Goal: Task Accomplishment & Management: Manage account settings

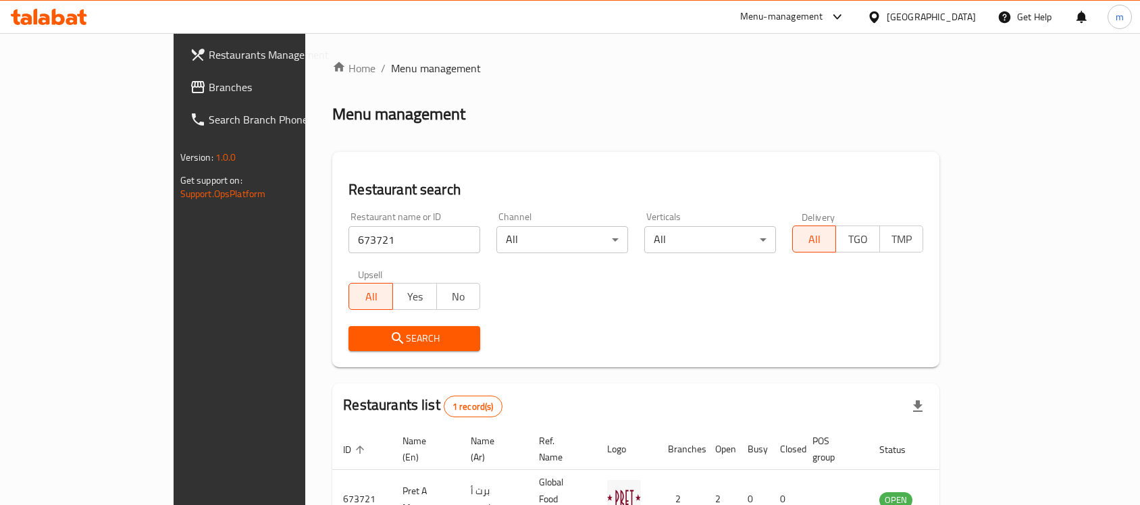
scroll to position [71, 0]
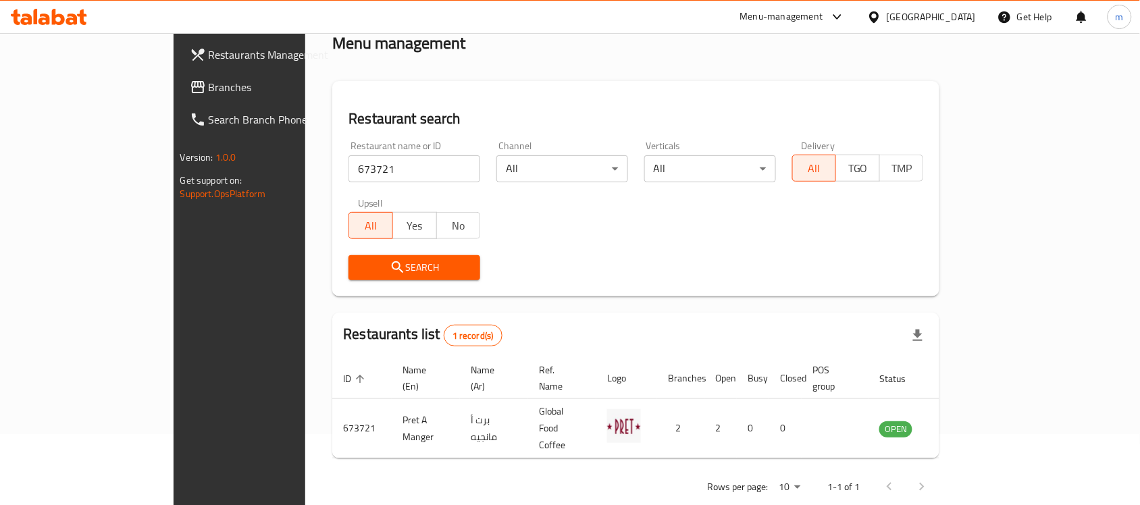
click at [62, 15] on icon at bounding box center [58, 17] width 13 height 16
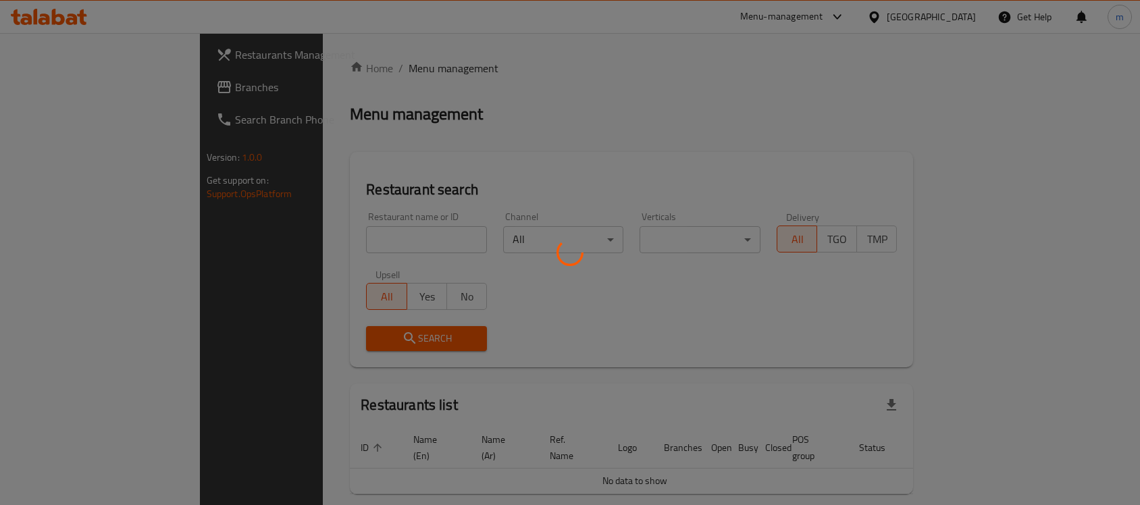
scroll to position [34, 0]
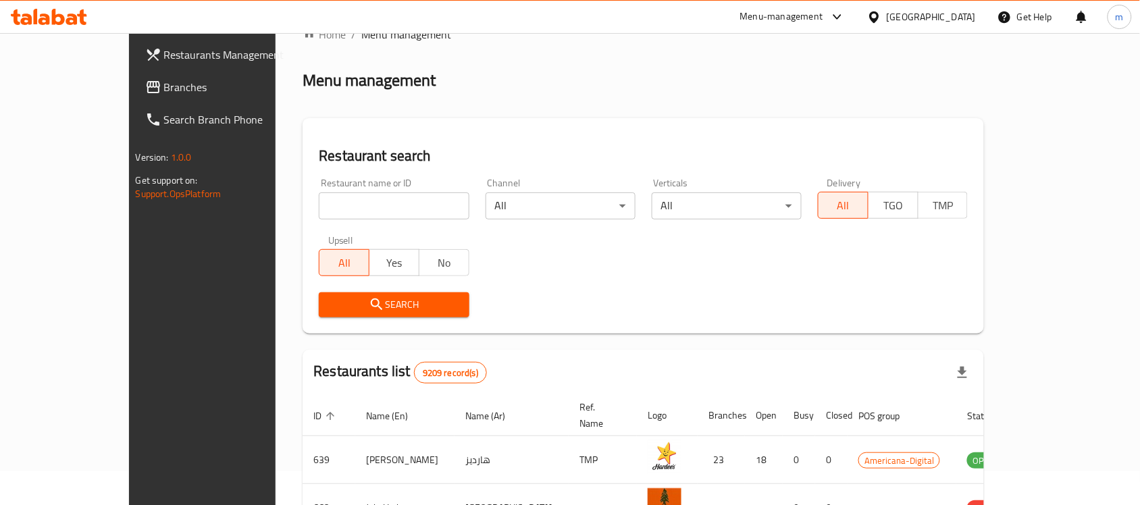
click at [965, 24] on div "Qatar" at bounding box center [931, 16] width 89 height 15
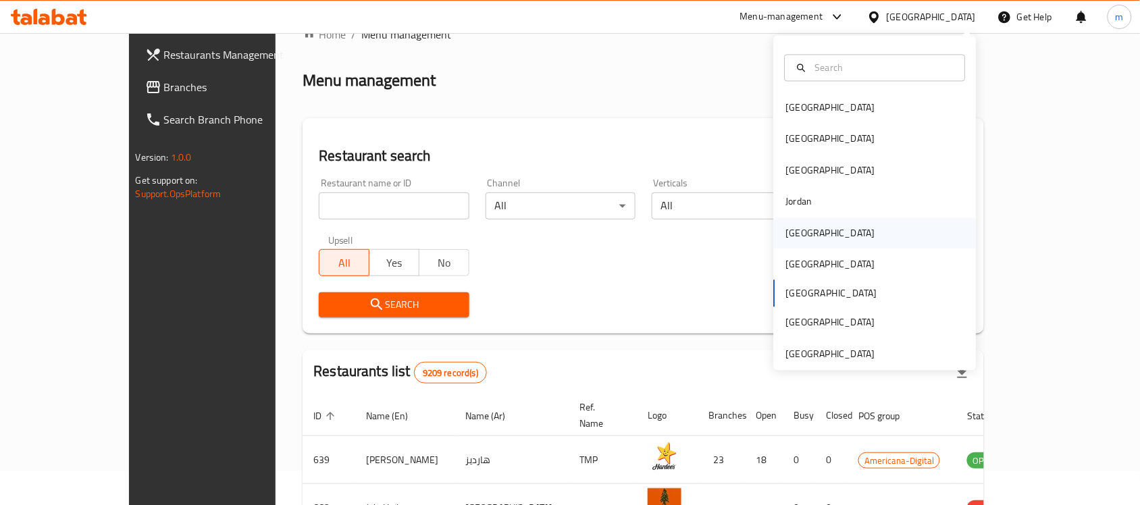
click at [818, 235] on div "[GEOGRAPHIC_DATA]" at bounding box center [875, 233] width 203 height 31
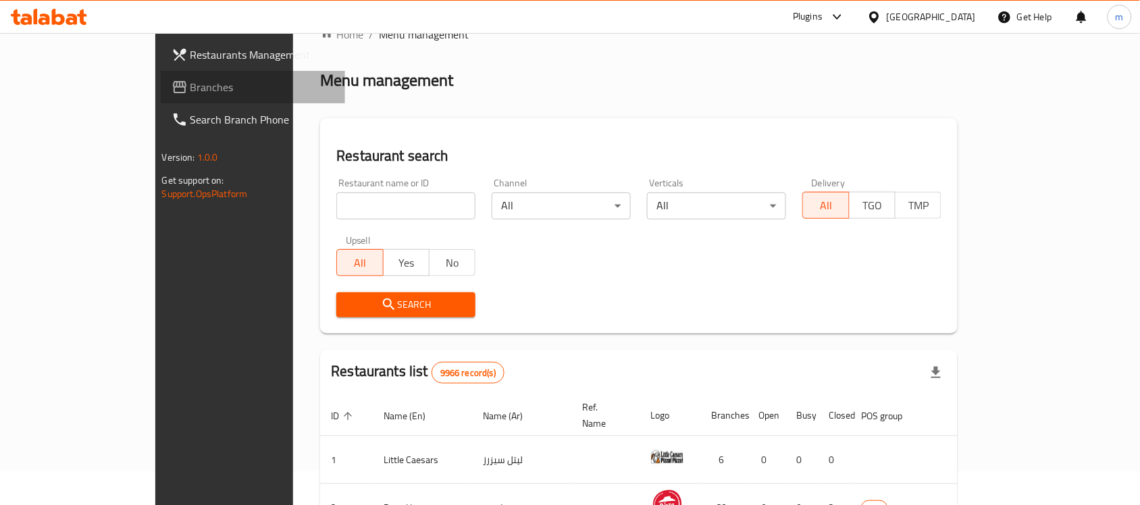
click at [190, 82] on span "Branches" at bounding box center [262, 87] width 145 height 16
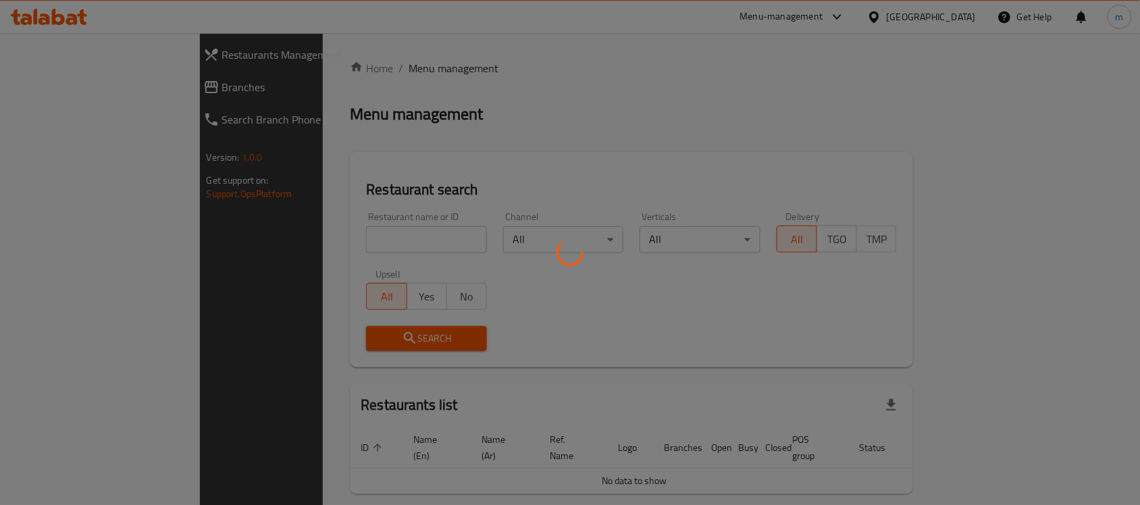
click at [68, 95] on div at bounding box center [570, 252] width 1140 height 505
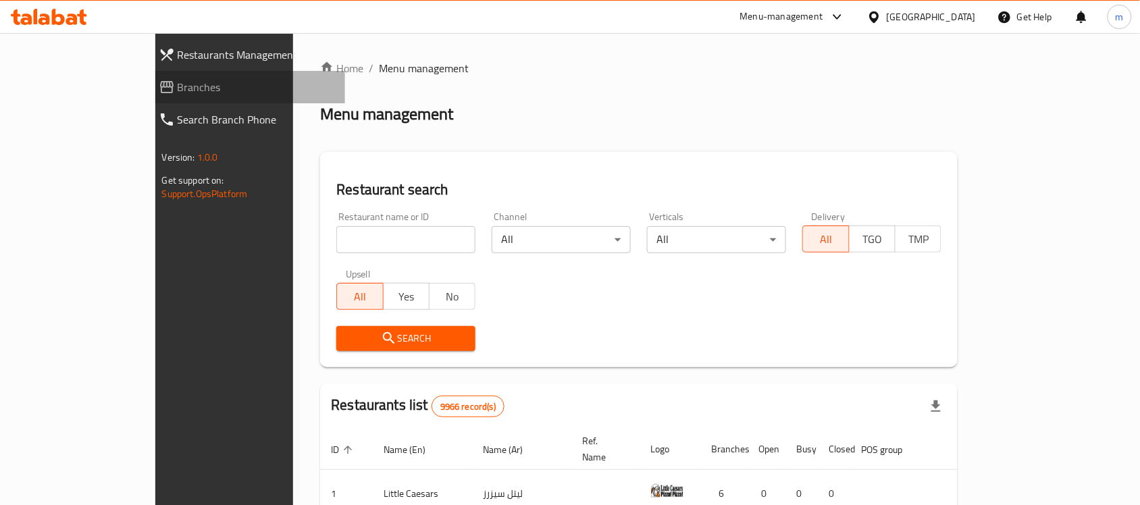
click at [178, 95] on span "Branches" at bounding box center [256, 87] width 157 height 16
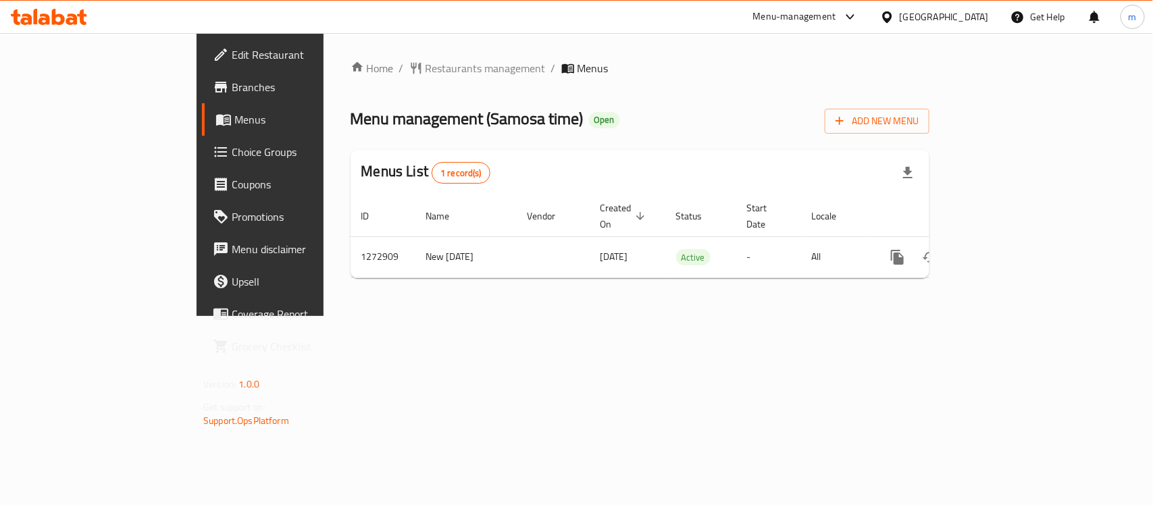
click at [375, 22] on div "Menu-management Kuwait Get Help m" at bounding box center [576, 17] width 1153 height 32
click at [232, 153] on span "Choice Groups" at bounding box center [305, 152] width 147 height 16
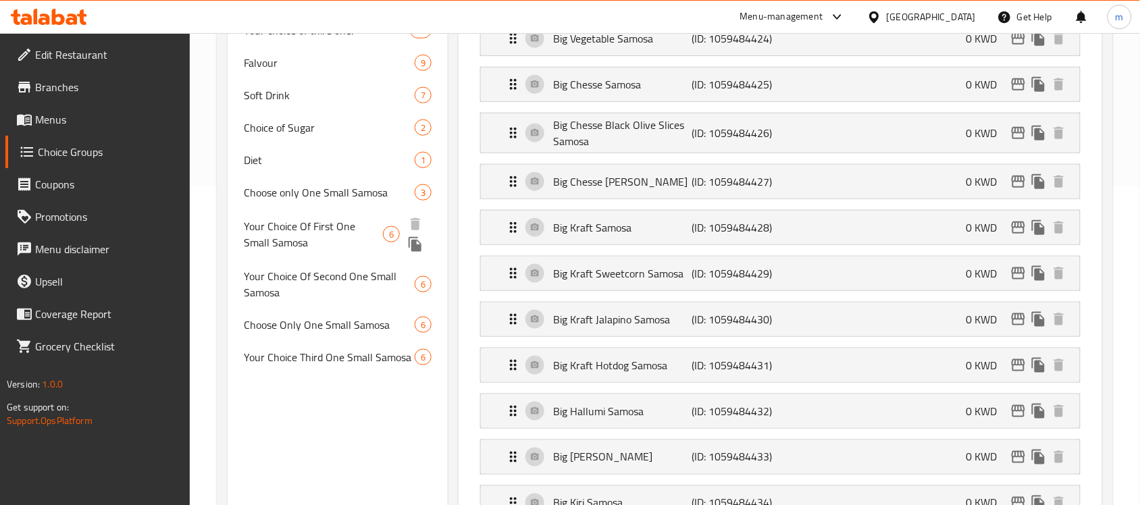
scroll to position [338, 0]
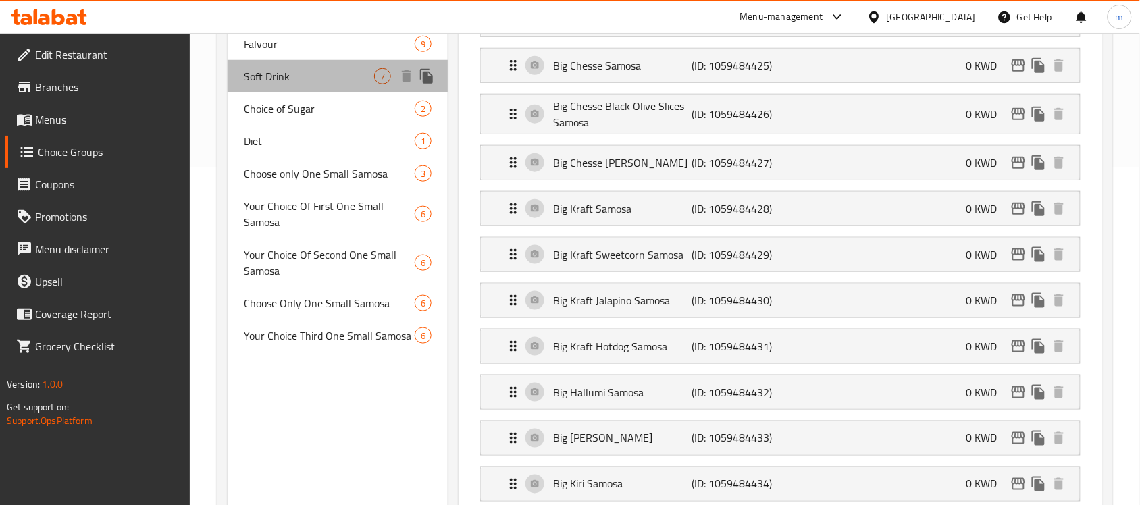
click at [311, 85] on div "Soft Drink 7" at bounding box center [338, 76] width 220 height 32
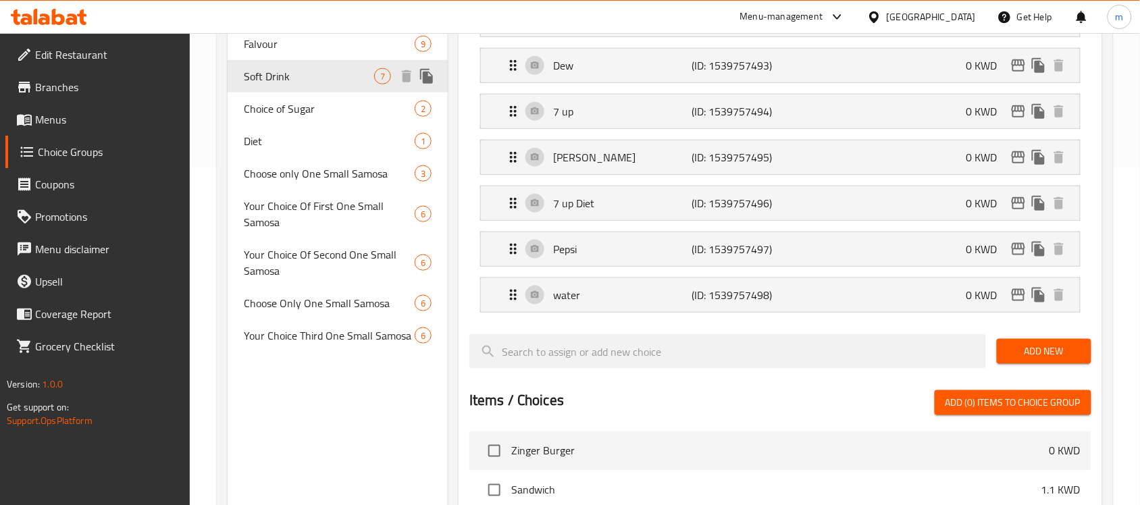
type input "Soft Drink"
type input "مشروب غازي"
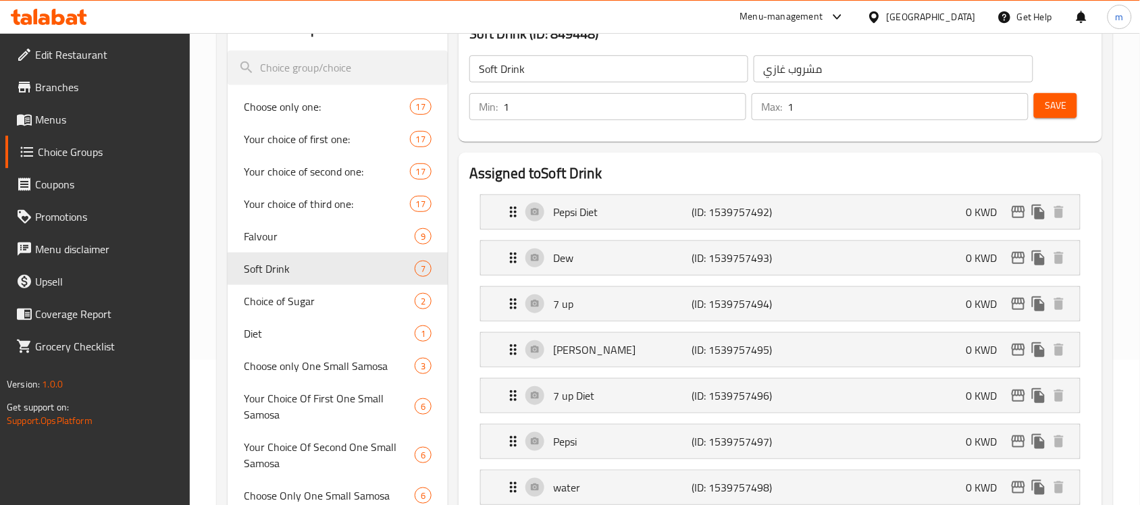
scroll to position [0, 0]
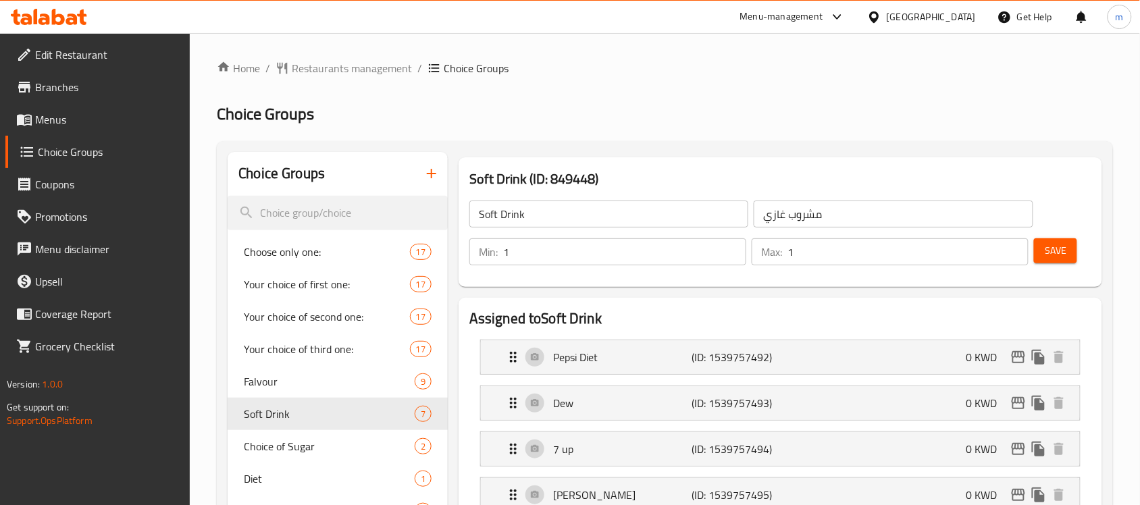
click at [71, 21] on icon at bounding box center [49, 17] width 76 height 16
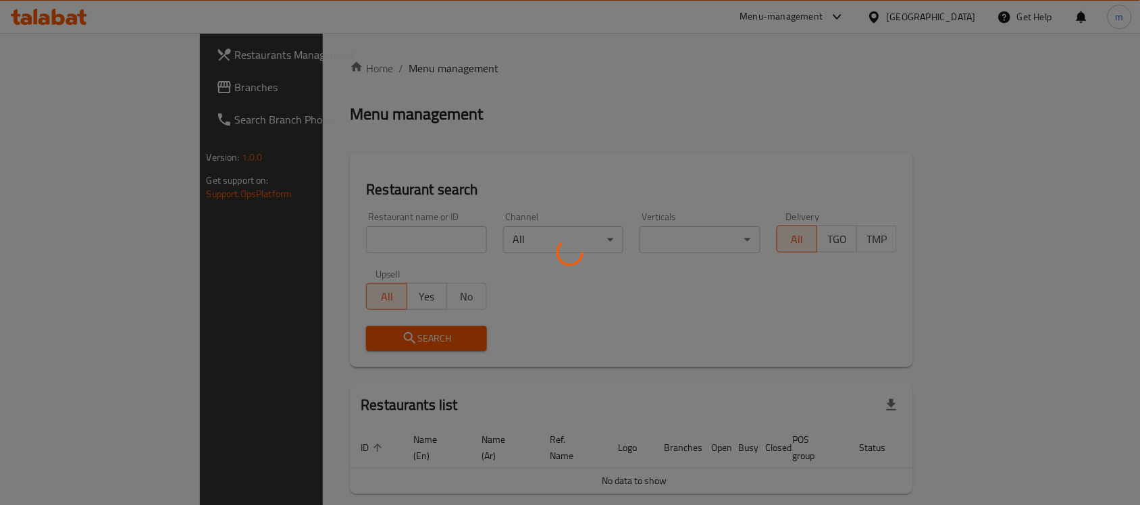
click at [71, 91] on div at bounding box center [570, 252] width 1140 height 505
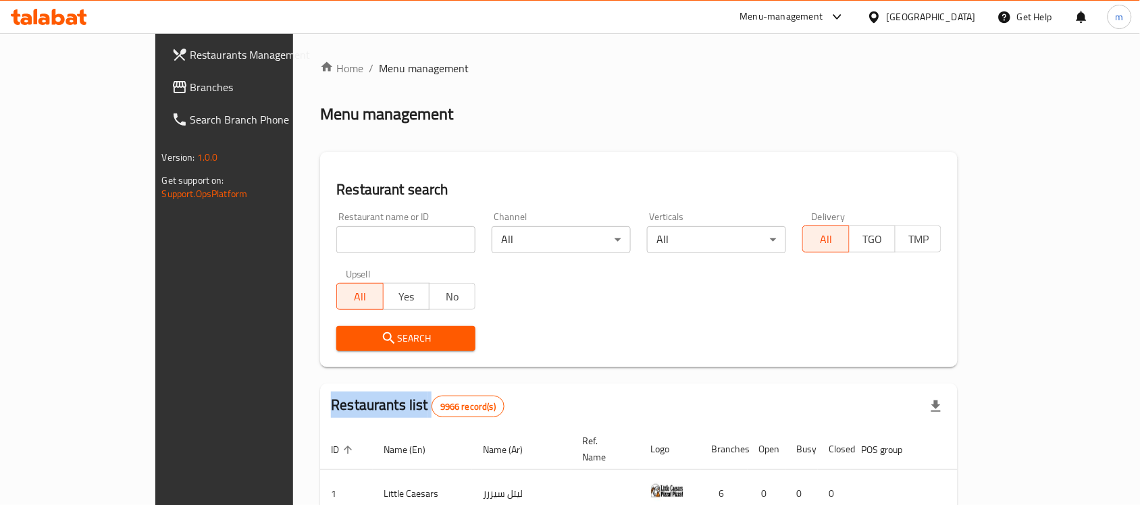
click at [155, 91] on div "Restaurants Management Branches Search Branch Phone Version: 1.0.0 Get support …" at bounding box center [570, 462] width 830 height 858
click at [190, 91] on span "Branches" at bounding box center [262, 87] width 145 height 16
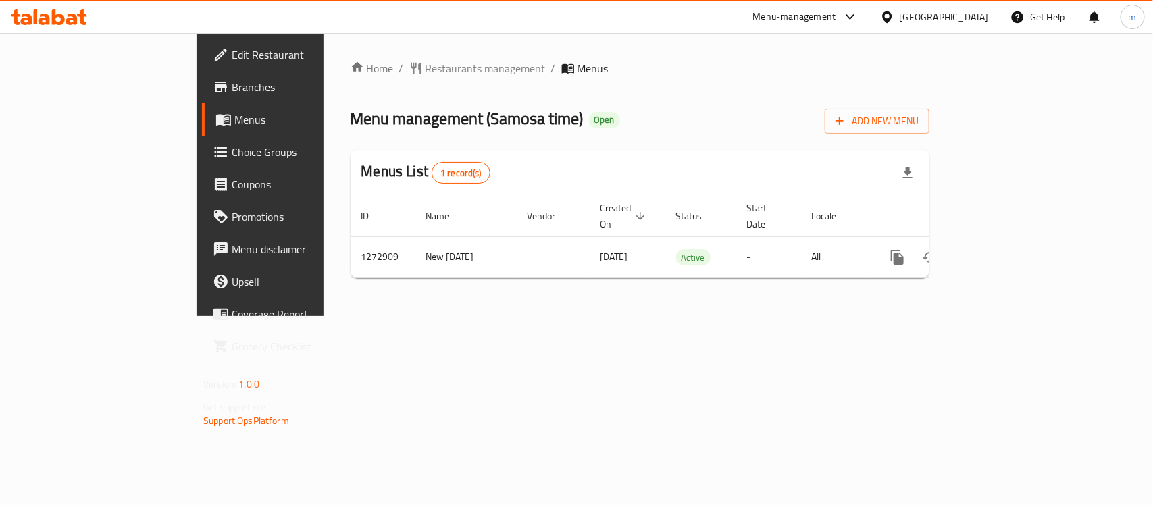
click at [95, 16] on div at bounding box center [49, 16] width 98 height 27
click at [48, 15] on icon at bounding box center [44, 19] width 11 height 11
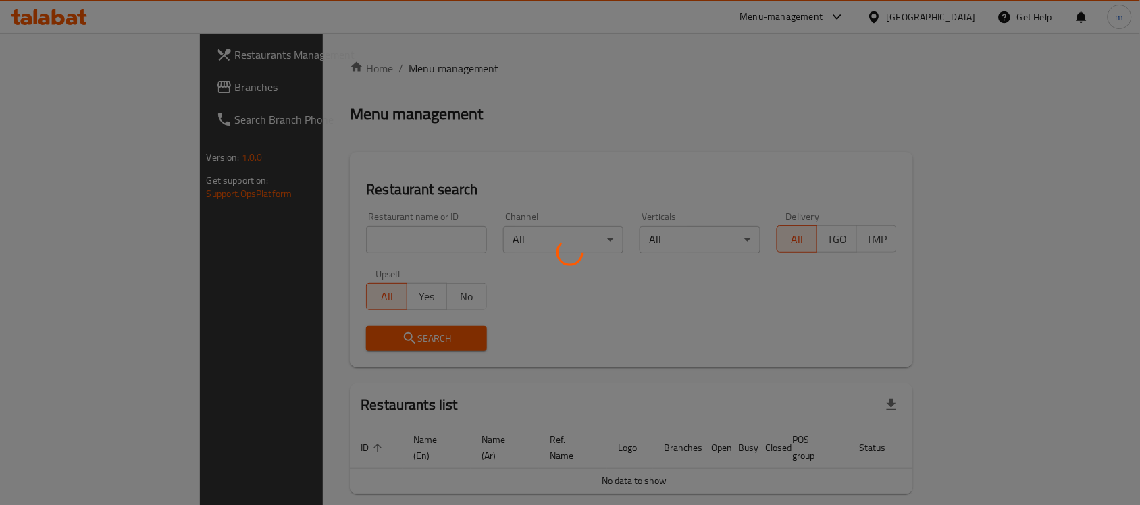
click at [322, 238] on div at bounding box center [570, 252] width 1140 height 505
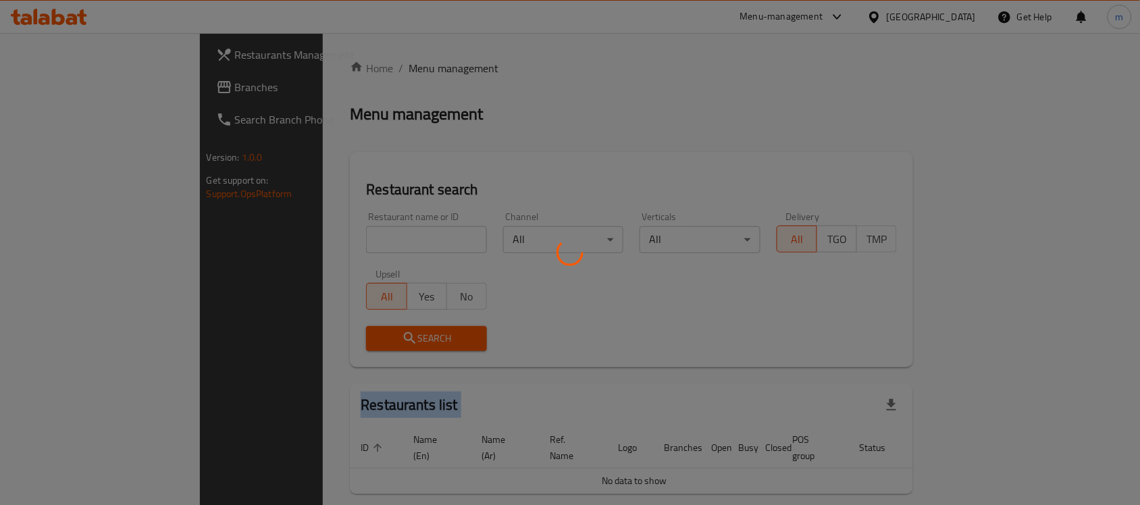
click at [322, 238] on div at bounding box center [570, 252] width 1140 height 505
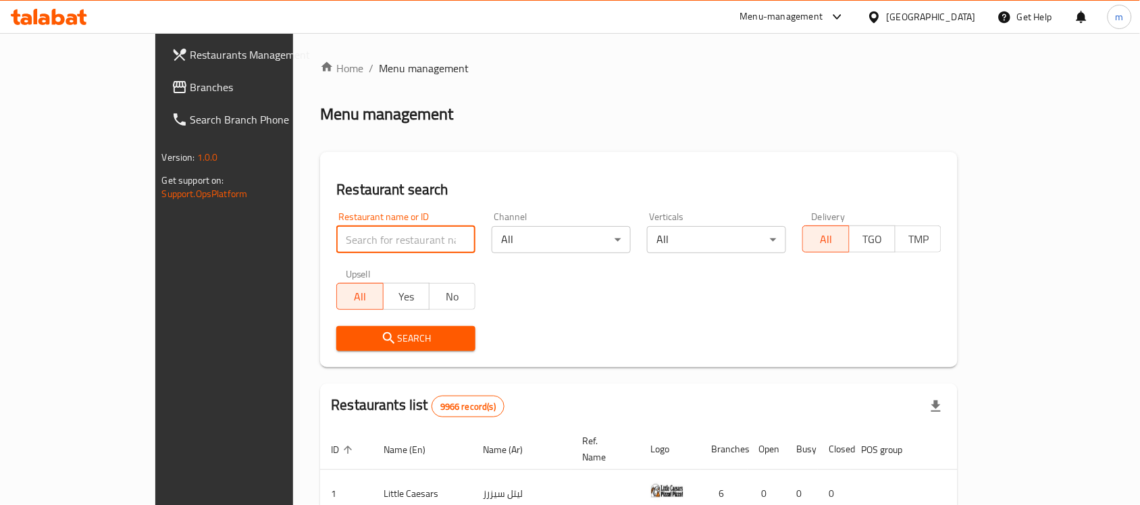
click at [336, 238] on input "search" at bounding box center [405, 239] width 139 height 27
paste input "690507"
type input "690507"
click button "Search" at bounding box center [405, 338] width 139 height 25
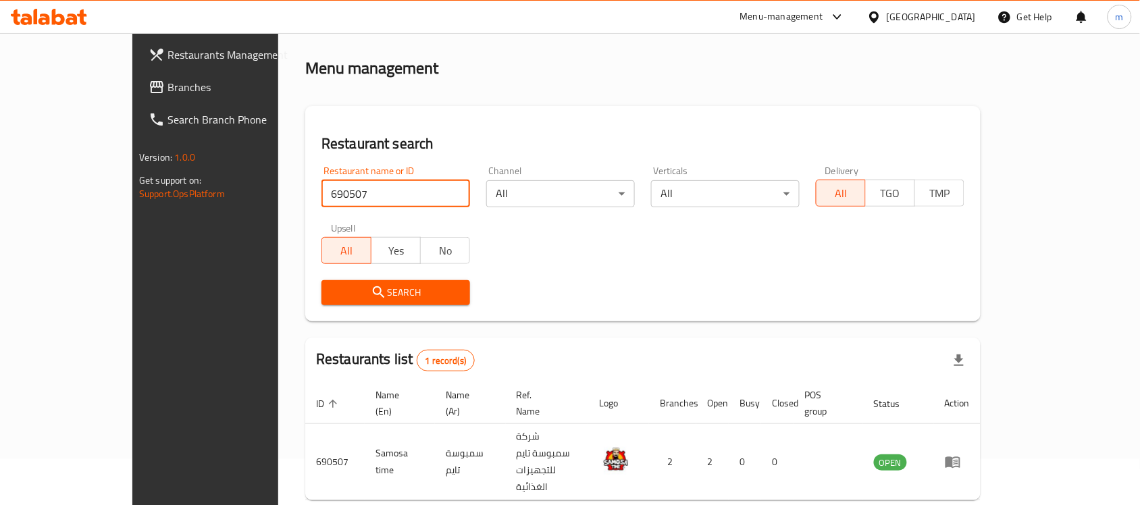
scroll to position [71, 0]
